Goal: Navigation & Orientation: Find specific page/section

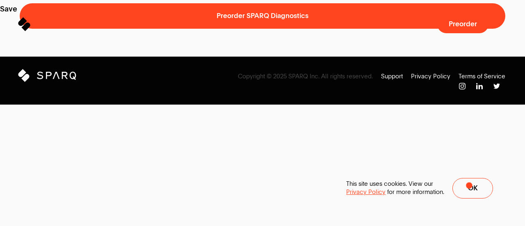
drag, startPoint x: 472, startPoint y: 188, endPoint x: 468, endPoint y: 183, distance: 6.2
click at [452, 188] on span at bounding box center [432, 188] width 40 height 20
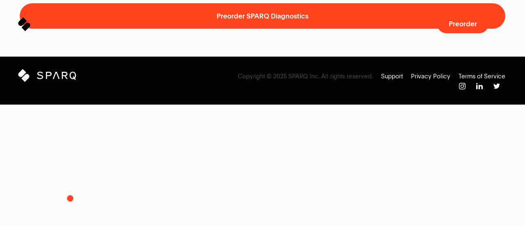
click at [70, 82] on icon "Sparq" at bounding box center [65, 75] width 57 height 13
click at [392, 80] on p "Support" at bounding box center [392, 76] width 22 height 8
click at [398, 80] on p "Support" at bounding box center [392, 76] width 22 height 8
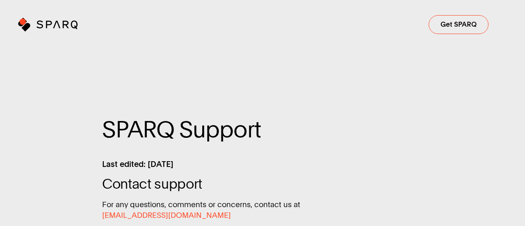
click at [23, 22] on icon at bounding box center [23, 22] width 8 height 8
